Goal: Task Accomplishment & Management: Manage account settings

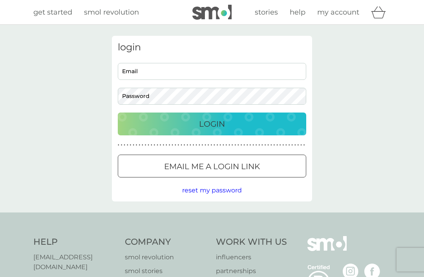
click at [150, 74] on input "Email" at bounding box center [212, 71] width 189 height 17
type input "[PERSON_NAME][EMAIL_ADDRESS][DOMAIN_NAME]"
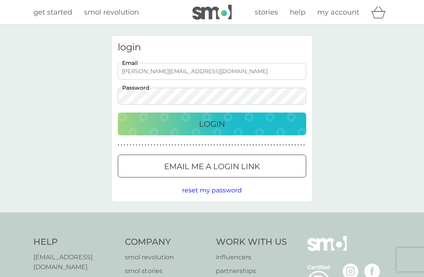
click at [213, 129] on p "Login" at bounding box center [212, 124] width 26 height 13
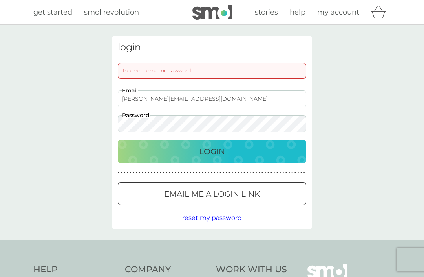
click at [219, 99] on input "[PERSON_NAME][EMAIL_ADDRESS][DOMAIN_NAME]" at bounding box center [212, 98] width 189 height 17
click at [220, 152] on p "Login" at bounding box center [212, 151] width 26 height 13
click at [212, 151] on button "Login" at bounding box center [212, 151] width 189 height 23
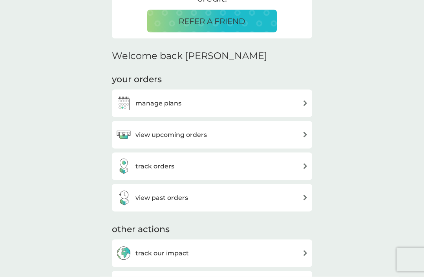
scroll to position [197, 0]
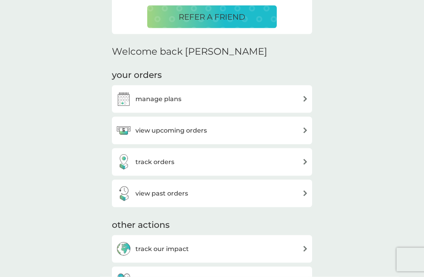
click at [274, 99] on div "manage plans" at bounding box center [212, 99] width 193 height 16
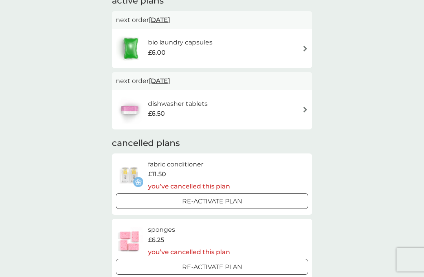
scroll to position [64, 0]
click at [162, 80] on span "3 Dec 2025" at bounding box center [159, 80] width 21 height 15
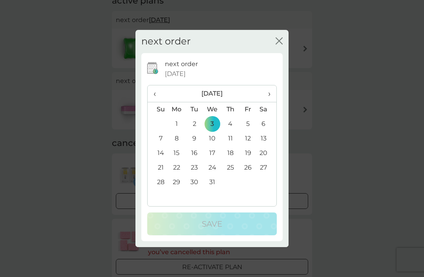
click at [272, 102] on th "›" at bounding box center [267, 93] width 20 height 17
click at [267, 102] on span "›" at bounding box center [267, 93] width 8 height 17
click at [193, 146] on td "3" at bounding box center [195, 138] width 18 height 15
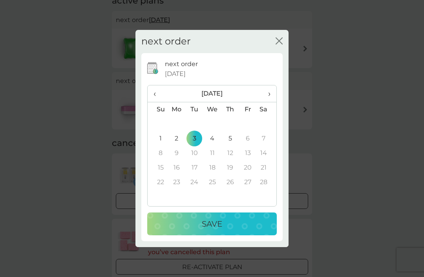
click at [221, 230] on p "Save" at bounding box center [212, 223] width 20 height 13
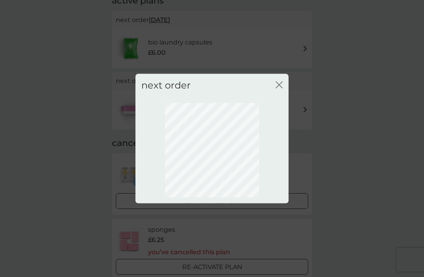
scroll to position [26, 0]
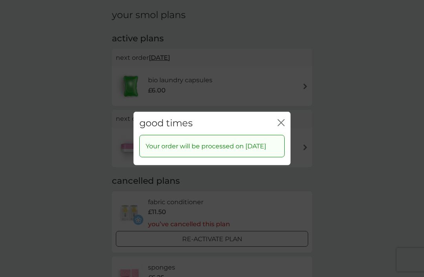
click at [284, 126] on icon "close" at bounding box center [281, 122] width 7 height 7
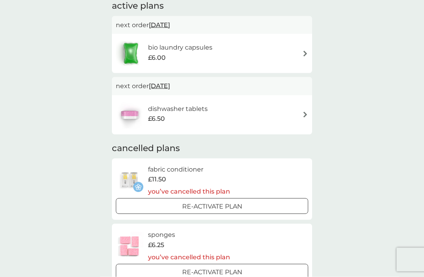
scroll to position [0, 0]
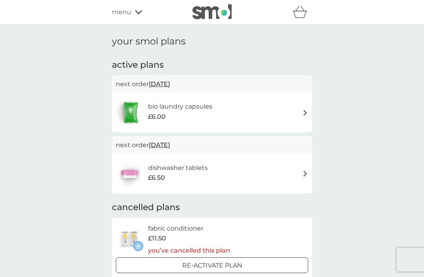
click at [158, 116] on span "£6.00" at bounding box center [157, 117] width 18 height 10
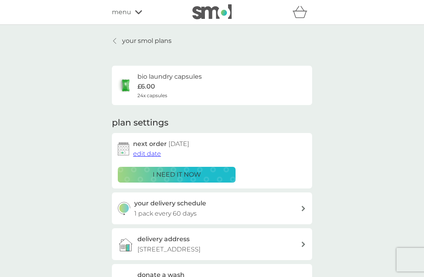
click at [116, 40] on icon at bounding box center [114, 41] width 3 height 6
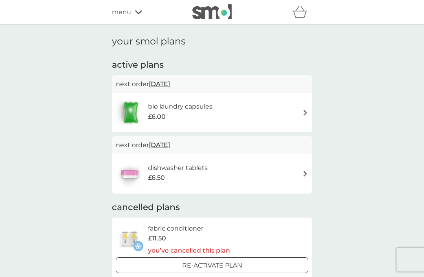
click at [123, 16] on span "menu" at bounding box center [121, 12] width 19 height 10
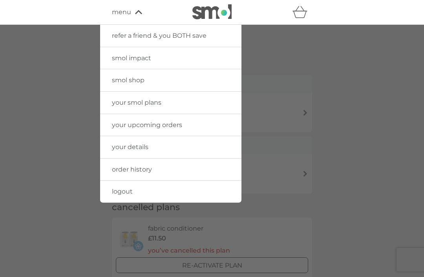
click at [156, 171] on link "order history" at bounding box center [170, 169] width 141 height 22
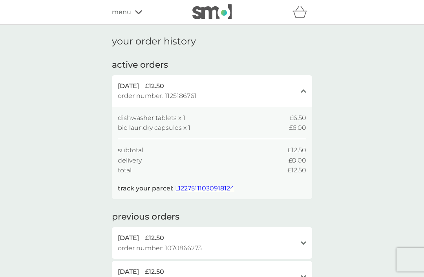
click at [192, 185] on span "L12275111030918124" at bounding box center [204, 187] width 59 height 7
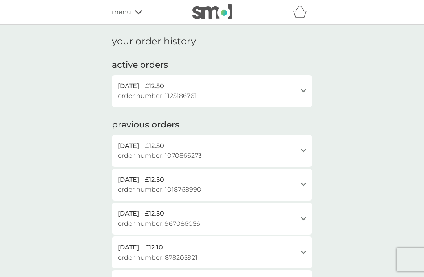
click at [129, 17] on span "menu" at bounding box center [121, 12] width 19 height 10
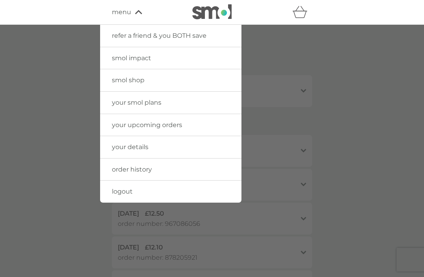
click at [171, 103] on link "your smol plans" at bounding box center [170, 103] width 141 height 22
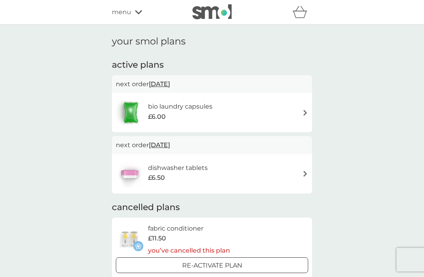
click at [135, 14] on icon at bounding box center [138, 12] width 7 height 5
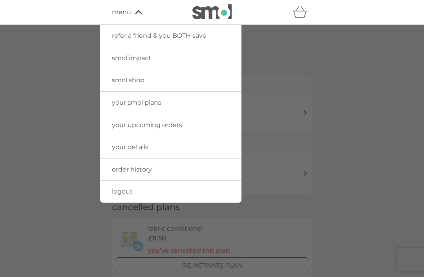
click at [161, 81] on link "smol shop" at bounding box center [170, 80] width 141 height 22
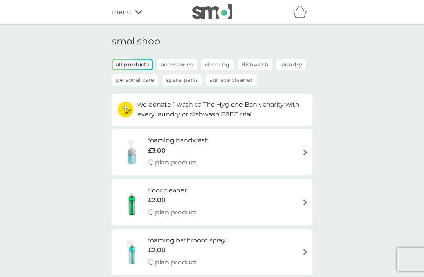
click at [127, 15] on span "menu" at bounding box center [121, 12] width 19 height 10
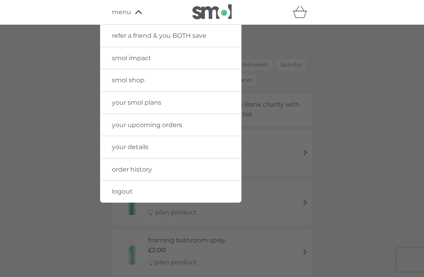
click at [151, 57] on span "smol impact" at bounding box center [131, 57] width 39 height 7
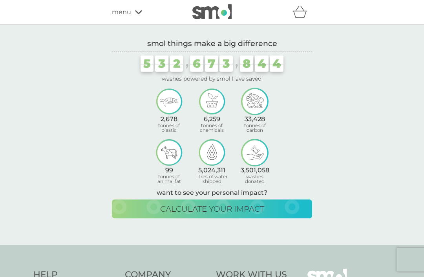
click at [139, 16] on div "menu" at bounding box center [145, 12] width 67 height 10
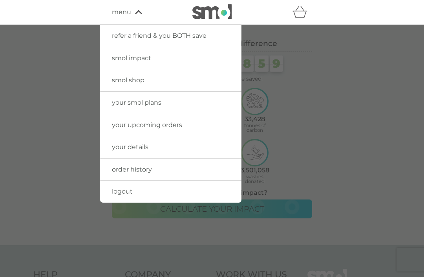
click at [173, 126] on span "your upcoming orders" at bounding box center [147, 124] width 70 height 7
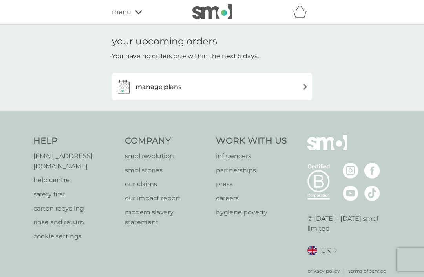
click at [200, 86] on div "manage plans" at bounding box center [212, 87] width 193 height 16
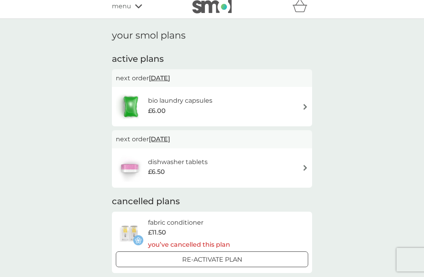
scroll to position [6, 0]
click at [303, 165] on img at bounding box center [306, 167] width 6 height 6
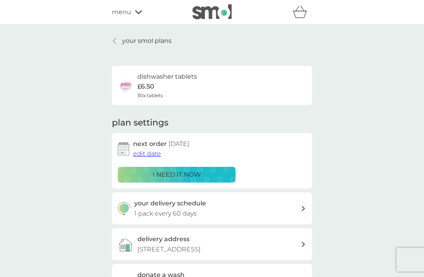
click at [148, 155] on span "edit date" at bounding box center [147, 153] width 28 height 7
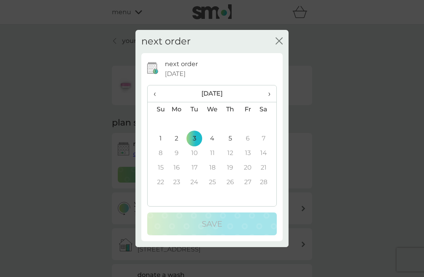
click at [149, 101] on th "‹" at bounding box center [158, 93] width 20 height 17
click at [154, 98] on span "‹" at bounding box center [158, 93] width 8 height 17
click at [233, 129] on td "4" at bounding box center [231, 124] width 18 height 15
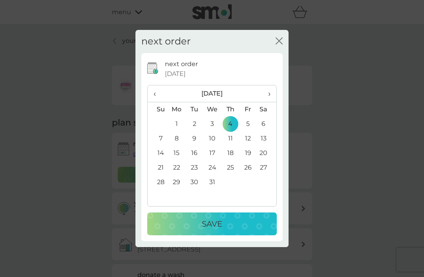
click at [217, 224] on p "Save" at bounding box center [212, 223] width 20 height 13
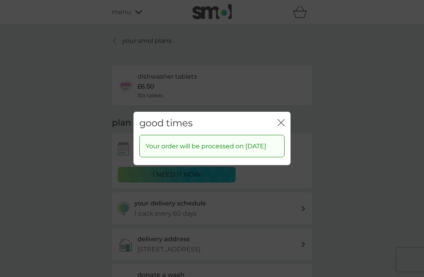
click at [281, 120] on icon "close" at bounding box center [281, 122] width 7 height 7
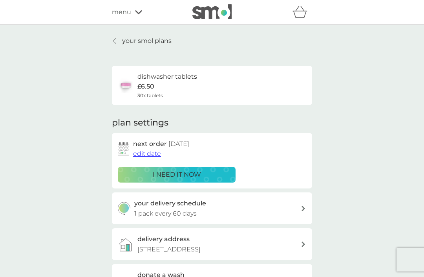
click at [137, 16] on div "menu" at bounding box center [145, 12] width 67 height 10
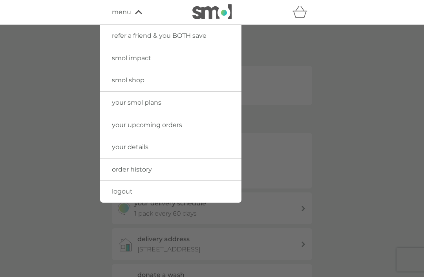
click at [132, 190] on span "logout" at bounding box center [122, 190] width 21 height 7
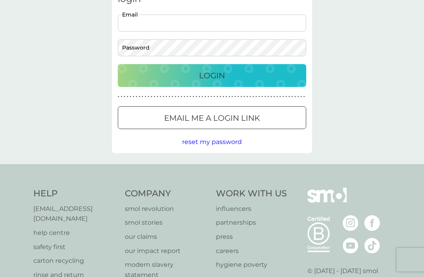
click at [418, 109] on div "login Email Password Login ● ● ● ● ● ● ● ● ● ● ● ● ● ● ● ● ● ● ● ● ● ● ● ● ● ● …" at bounding box center [212, 69] width 424 height 187
